Goal: Communication & Community: Answer question/provide support

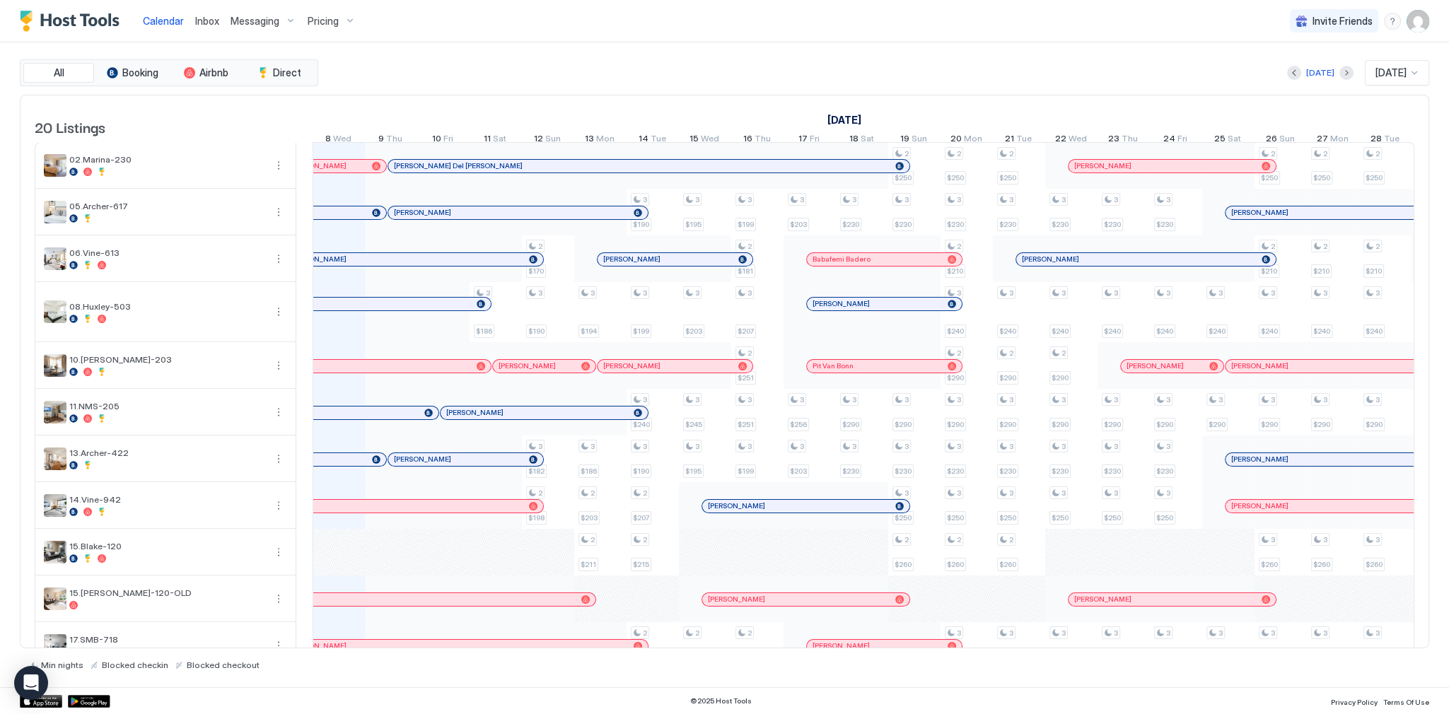
scroll to position [0, 786]
click at [747, 60] on div "Today Oct 2025" at bounding box center [875, 72] width 1109 height 25
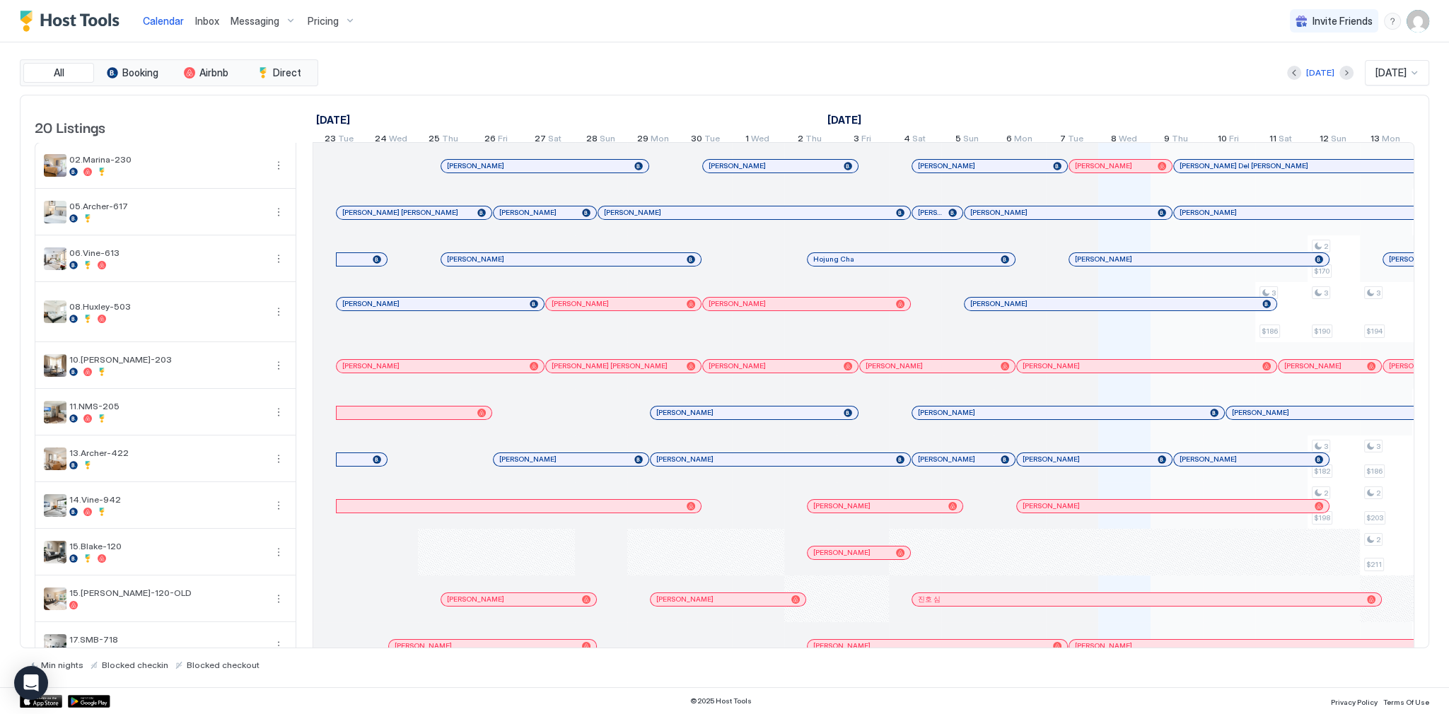
scroll to position [0, 786]
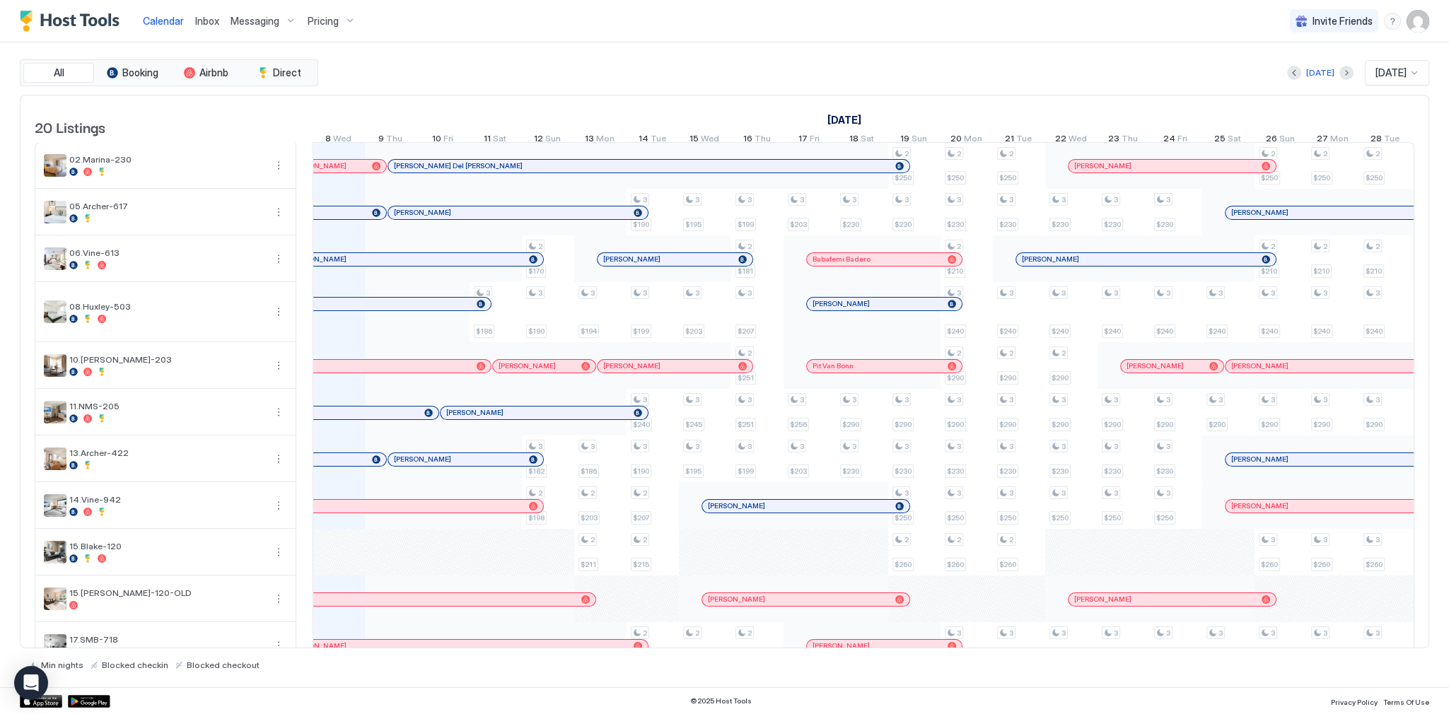
click at [665, 104] on div "[DATE] [DATE] [DATE] 23 Tue 24 Wed 25 Thu 26 Fri 27 Sat 28 Sun 29 Mon 30 Tue 1 …" at bounding box center [864, 123] width 1102 height 55
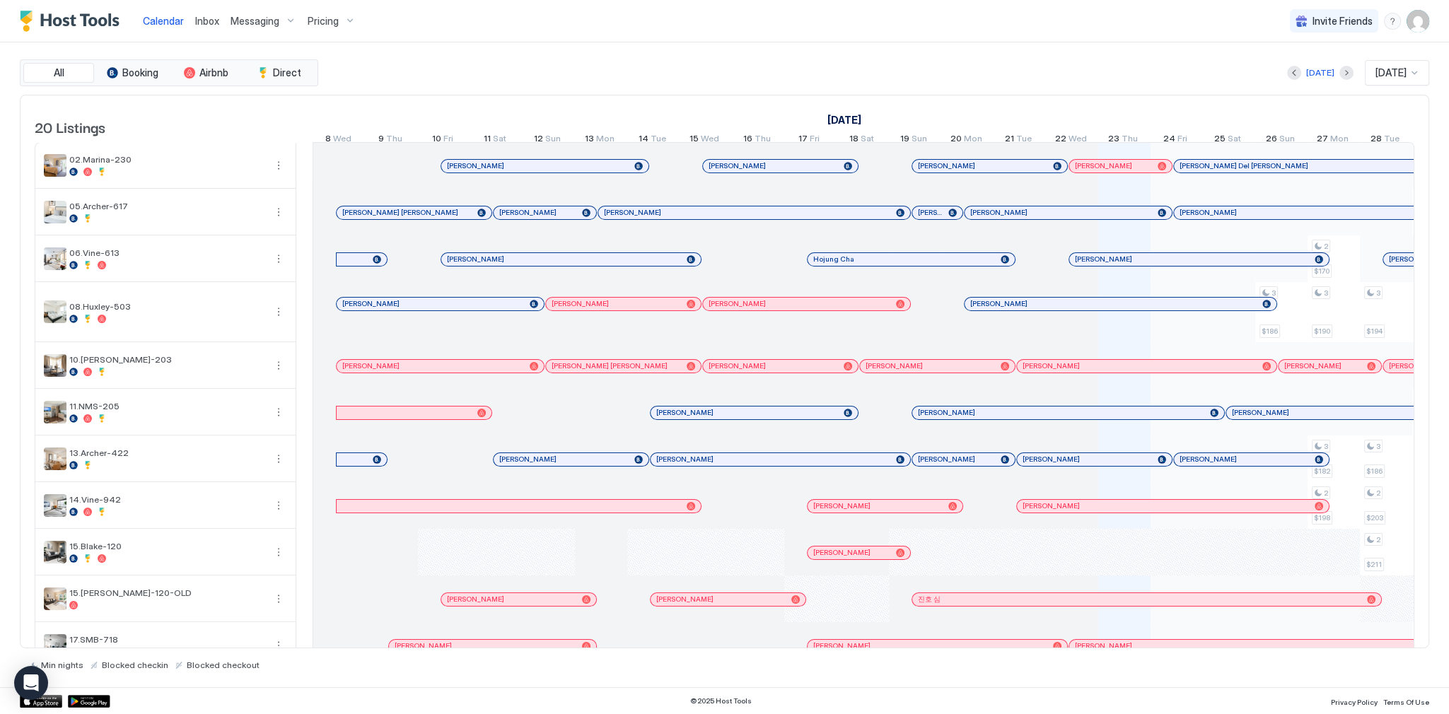
scroll to position [0, 786]
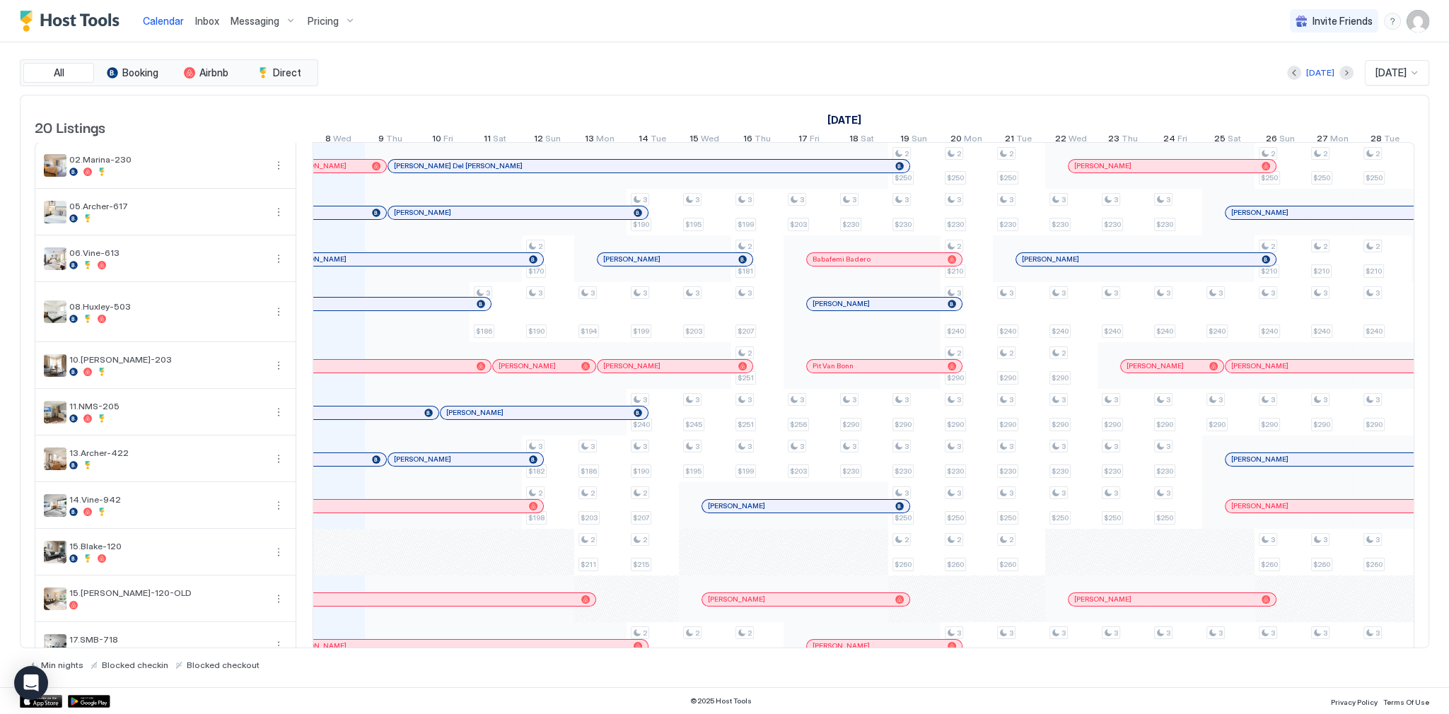
click at [207, 23] on span "Inbox" at bounding box center [207, 21] width 24 height 12
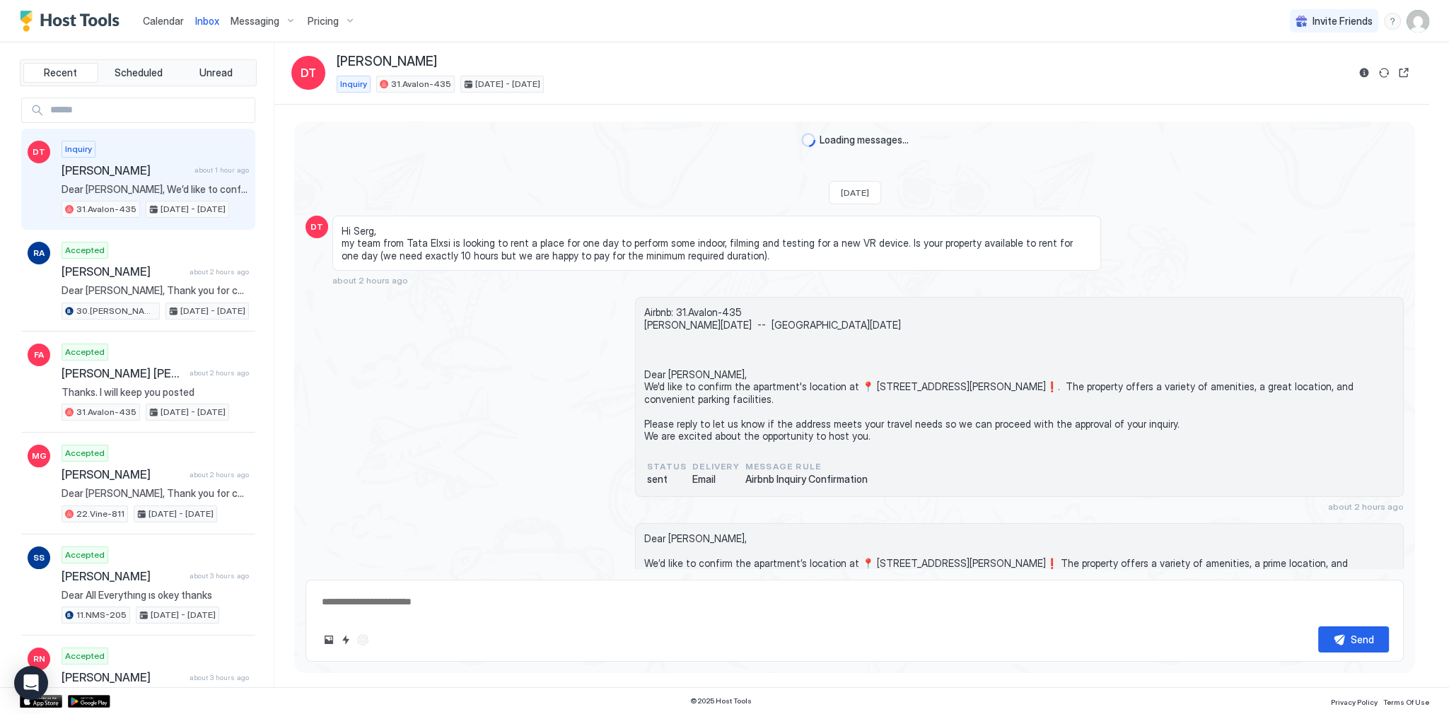
scroll to position [110, 0]
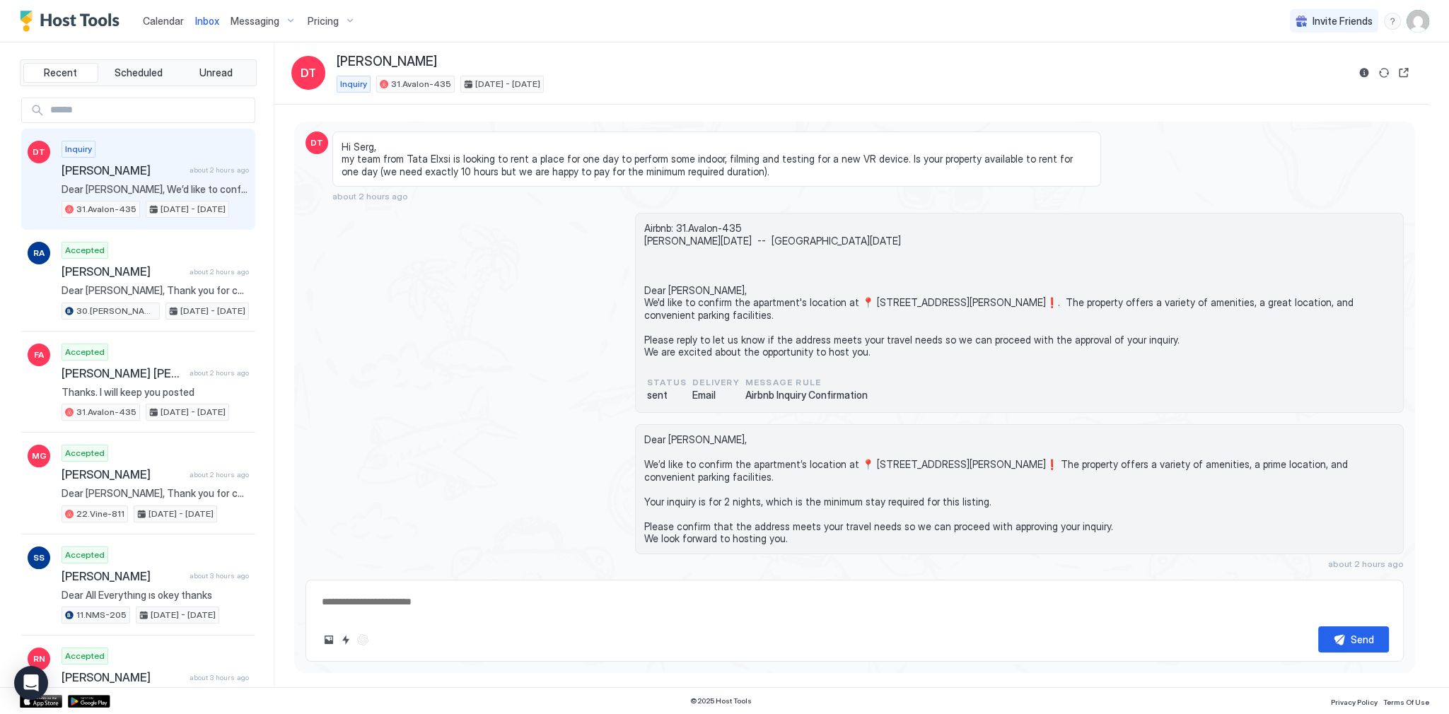
type textarea "*"
